Goal: Check status: Check status

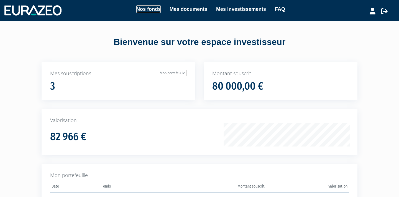
click at [147, 7] on link "Nos fonds" at bounding box center [148, 9] width 24 height 8
click at [147, 10] on link "Nos fonds" at bounding box center [148, 9] width 24 height 8
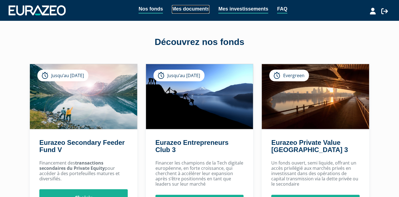
click at [193, 13] on link "Mes documents" at bounding box center [191, 9] width 38 height 9
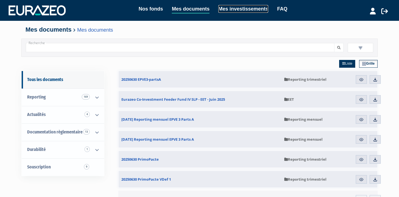
click at [224, 9] on link "Mes investissements" at bounding box center [244, 9] width 50 height 8
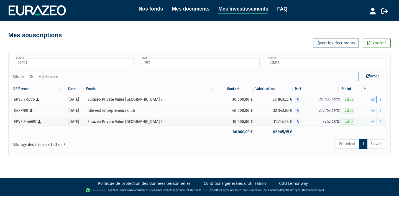
click at [373, 100] on icon "button" at bounding box center [374, 100] width 4 height 4
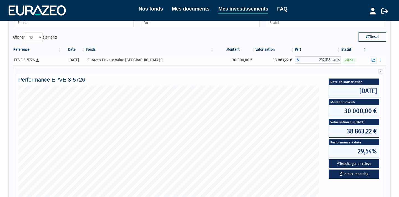
scroll to position [41, 0]
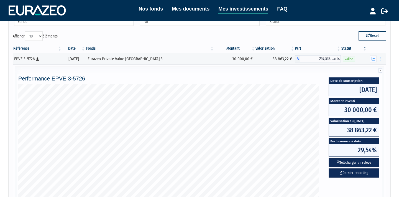
click at [356, 134] on span "38 863,22 €" at bounding box center [354, 130] width 50 height 12
drag, startPoint x: 348, startPoint y: 132, endPoint x: 369, endPoint y: 131, distance: 20.3
click at [369, 131] on span "38 863,22 €" at bounding box center [354, 130] width 50 height 12
drag, startPoint x: 347, startPoint y: 130, endPoint x: 371, endPoint y: 130, distance: 24.1
click at [371, 130] on span "38 863,22 €" at bounding box center [354, 130] width 50 height 12
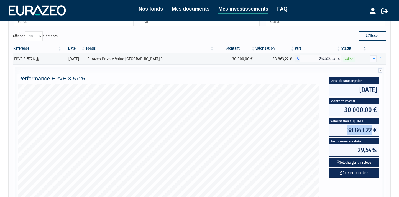
copy span "38 863,22"
click at [371, 59] on button "button" at bounding box center [373, 58] width 7 height 7
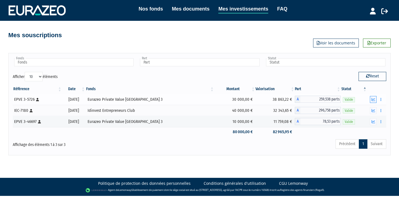
scroll to position [0, 0]
click at [373, 121] on icon "button" at bounding box center [374, 122] width 4 height 4
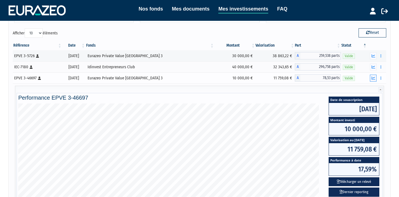
scroll to position [44, 0]
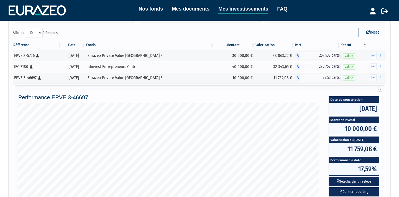
click at [360, 146] on span "11 759,08 €" at bounding box center [354, 149] width 50 height 12
copy div "11 759,08 €"
click at [373, 78] on icon "button" at bounding box center [374, 78] width 4 height 4
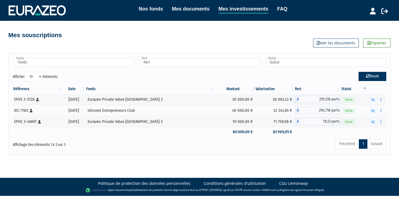
scroll to position [0, 0]
click at [373, 110] on icon "button" at bounding box center [374, 111] width 4 height 4
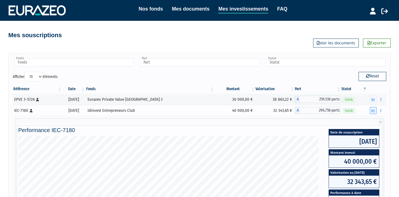
click at [374, 112] on button "button" at bounding box center [373, 110] width 7 height 7
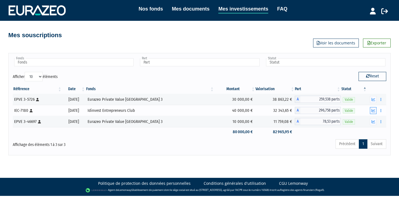
click at [374, 112] on button "button" at bounding box center [373, 110] width 7 height 7
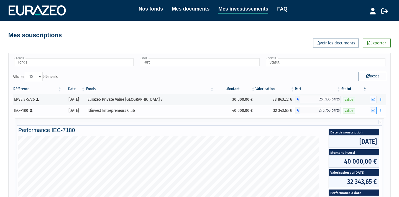
click at [371, 111] on button "button" at bounding box center [373, 110] width 7 height 7
